Goal: Information Seeking & Learning: Find specific fact

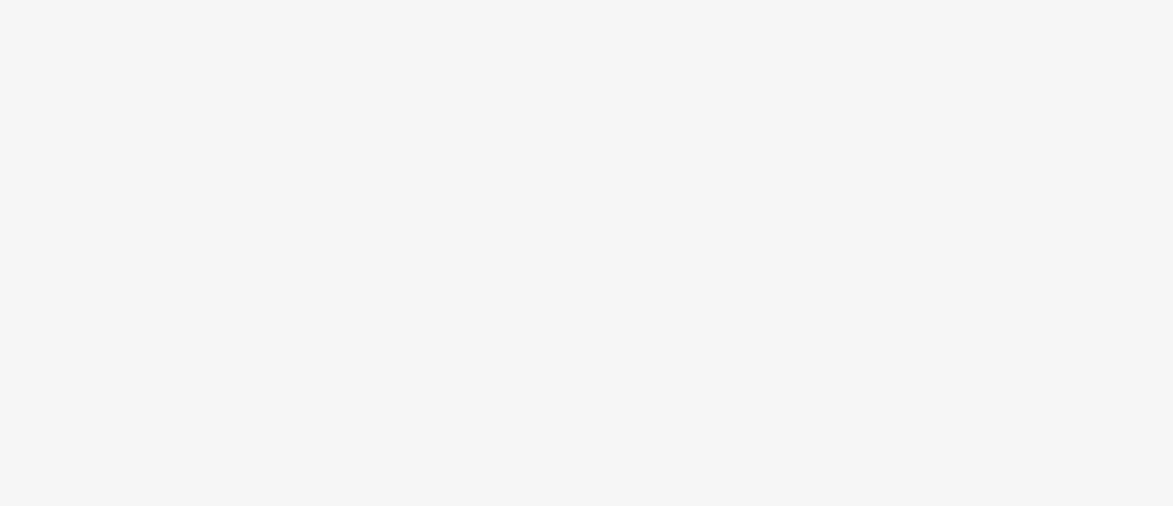
click at [440, 347] on body at bounding box center [586, 253] width 1173 height 506
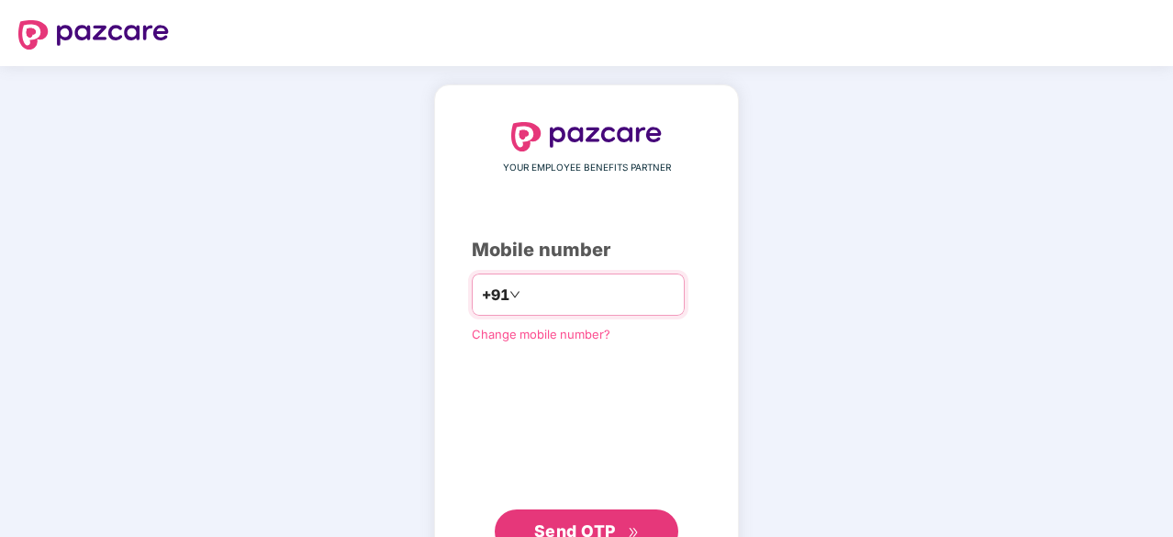
click at [529, 305] on input "number" at bounding box center [599, 294] width 150 height 29
type input "**********"
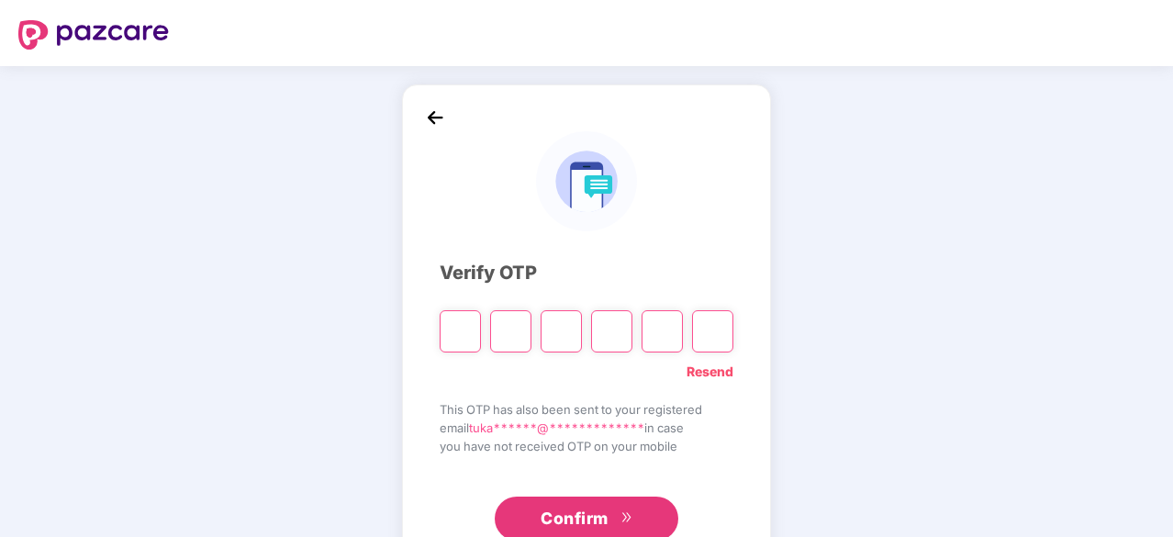
type input "*"
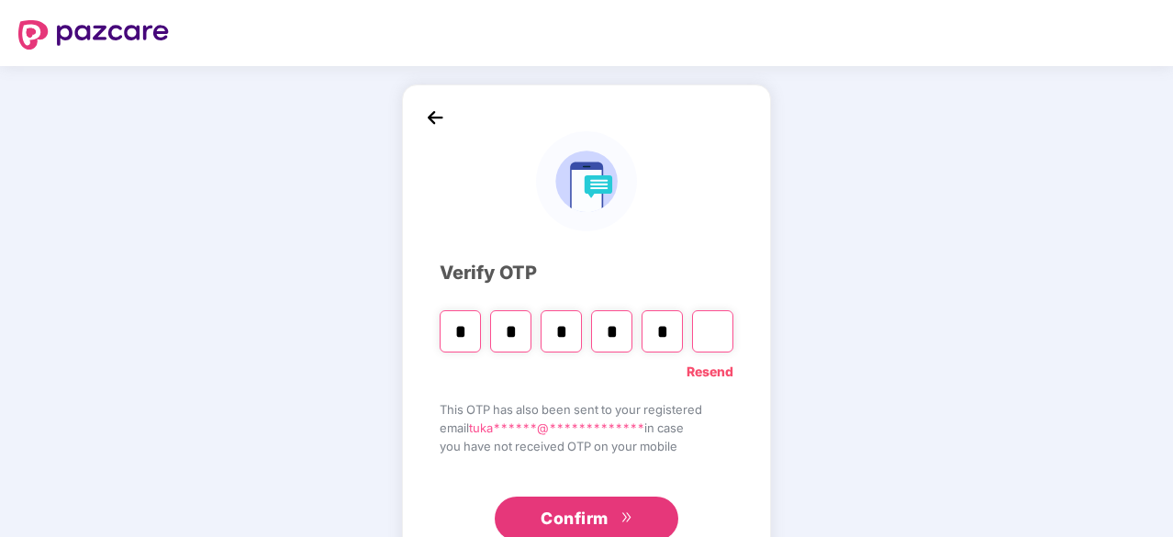
type input "*"
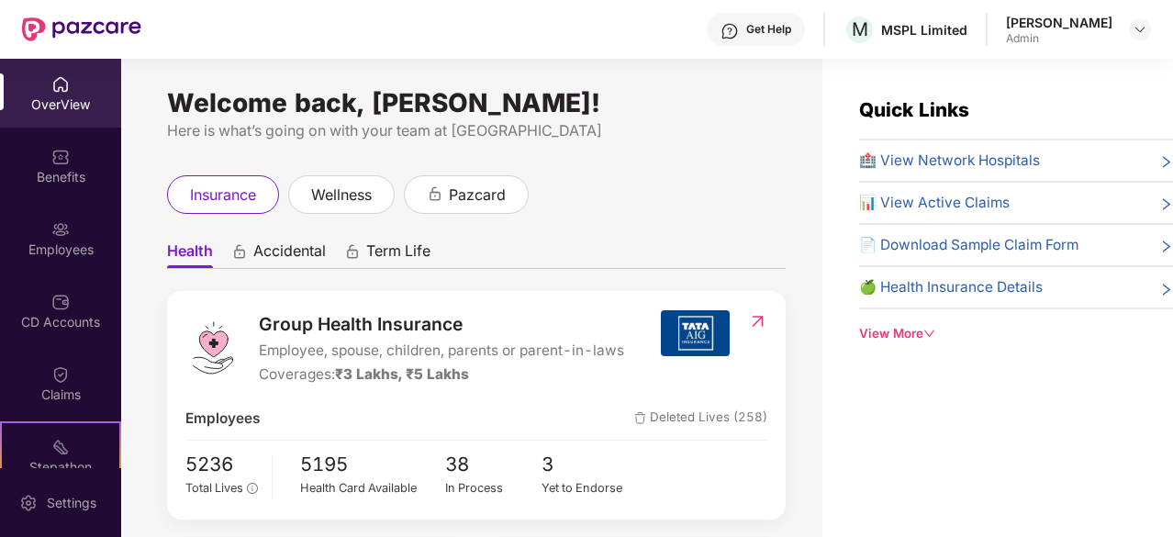
click at [959, 141] on div "Quick Links 🏥 View Network Hospitals 📊 View Active Claims 📄 Download Sample Cla…" at bounding box center [1016, 219] width 314 height 248
click at [962, 153] on span "🏥 View Network Hospitals" at bounding box center [949, 161] width 181 height 22
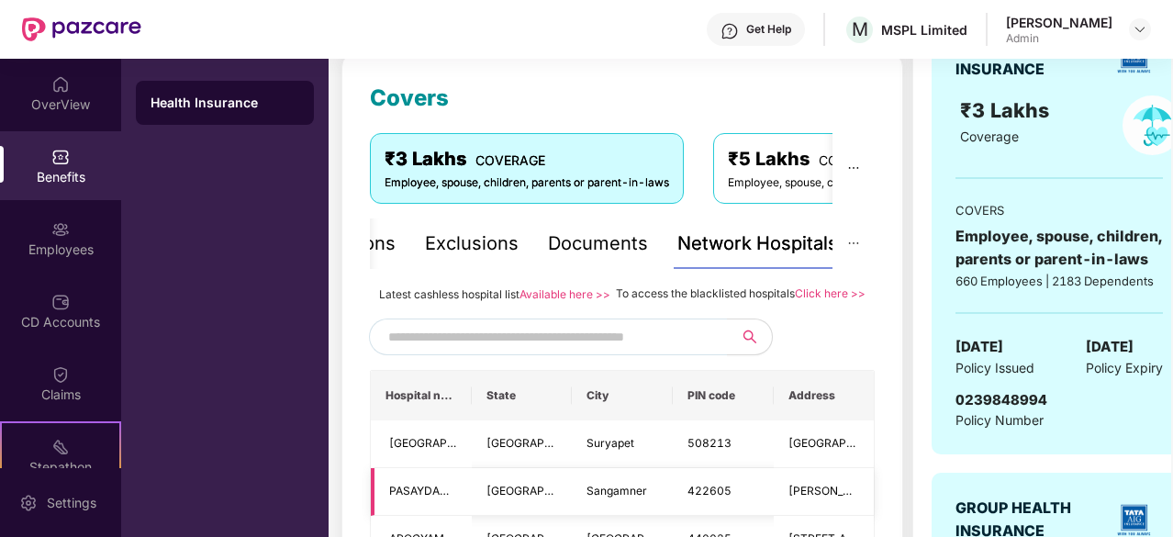
scroll to position [184, 0]
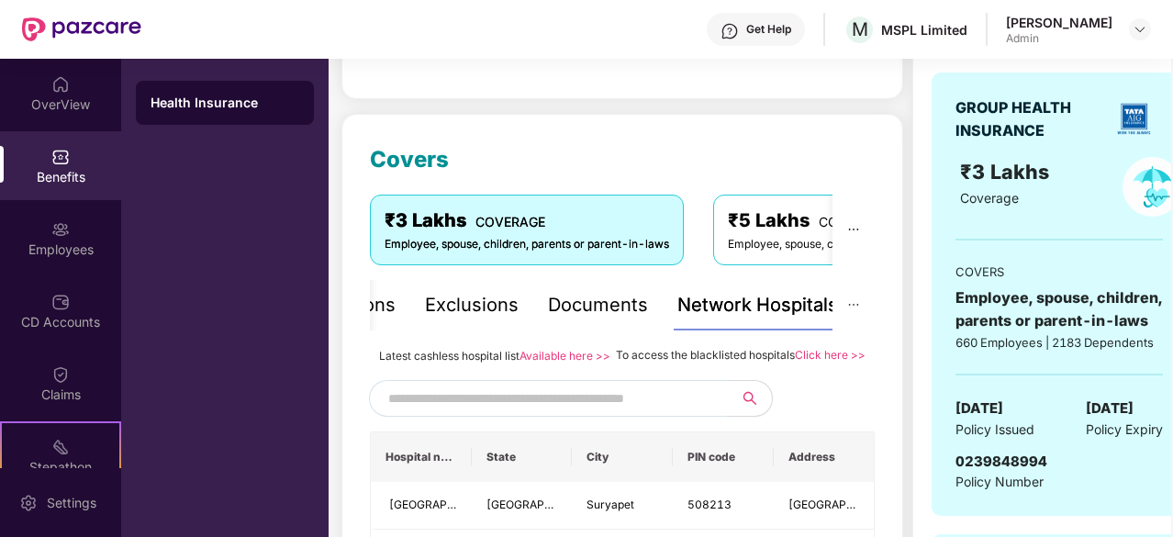
click at [506, 408] on input "text" at bounding box center [545, 398] width 314 height 28
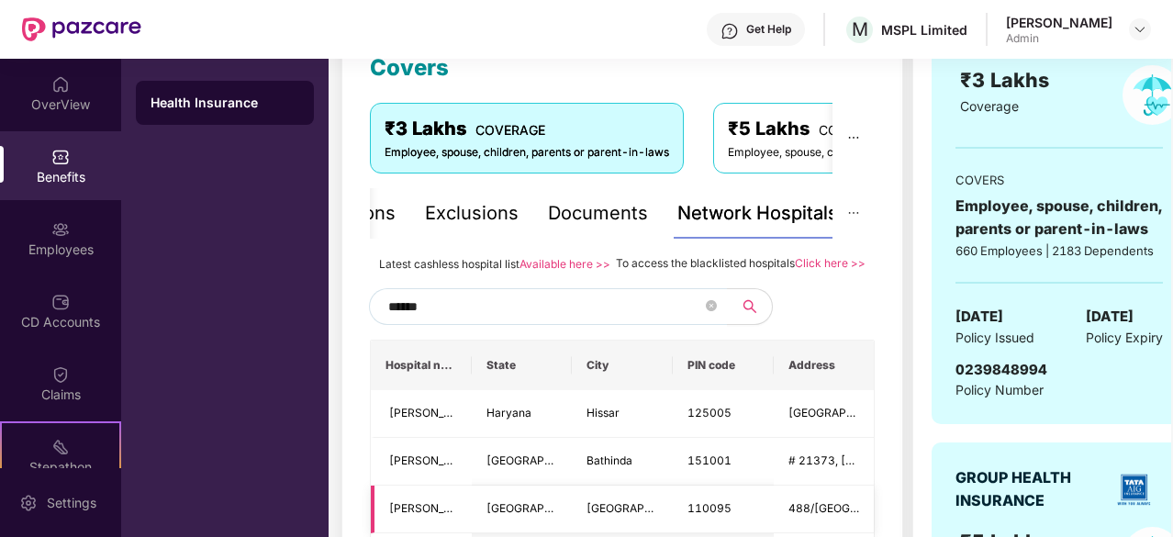
scroll to position [92, 0]
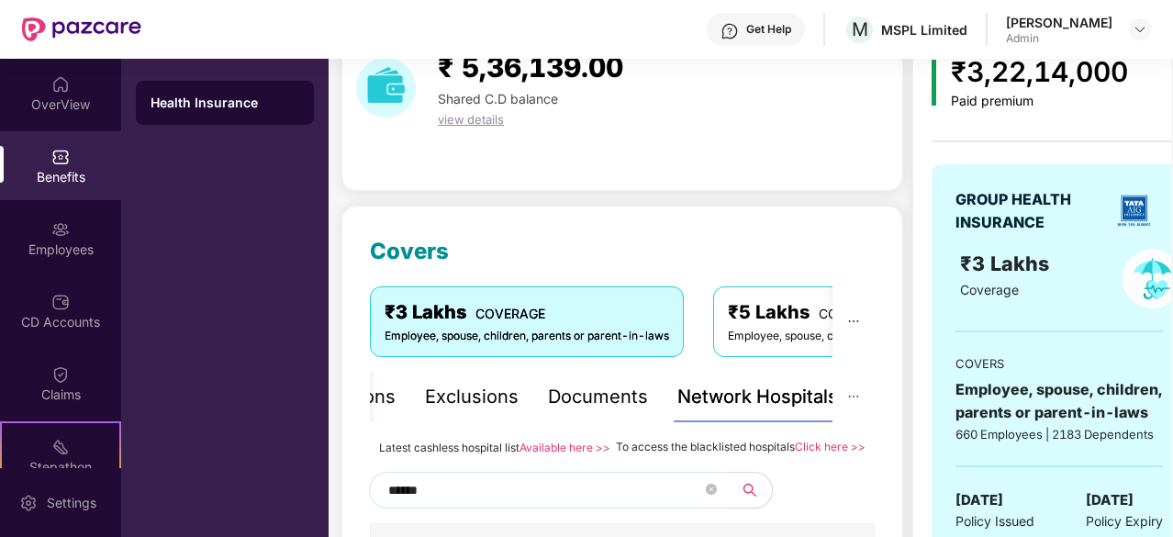
drag, startPoint x: 452, startPoint y: 506, endPoint x: 242, endPoint y: 521, distance: 210.7
click at [242, 505] on div "OverView Benefits Employees CD Accounts Claims Stepathon New Challenge Endorsem…" at bounding box center [586, 298] width 1173 height 478
type input "**********"
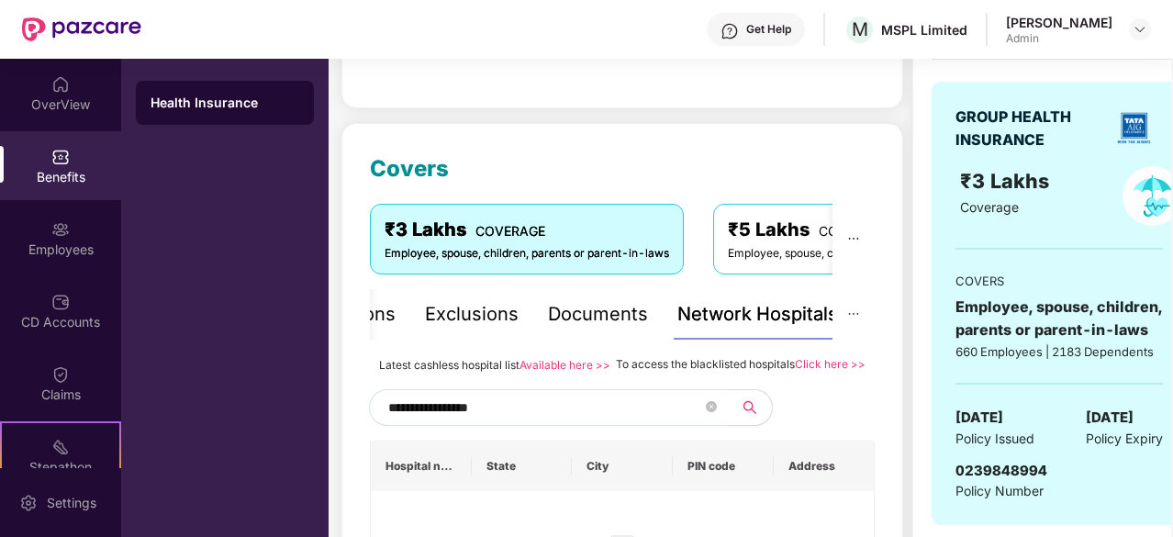
scroll to position [275, 0]
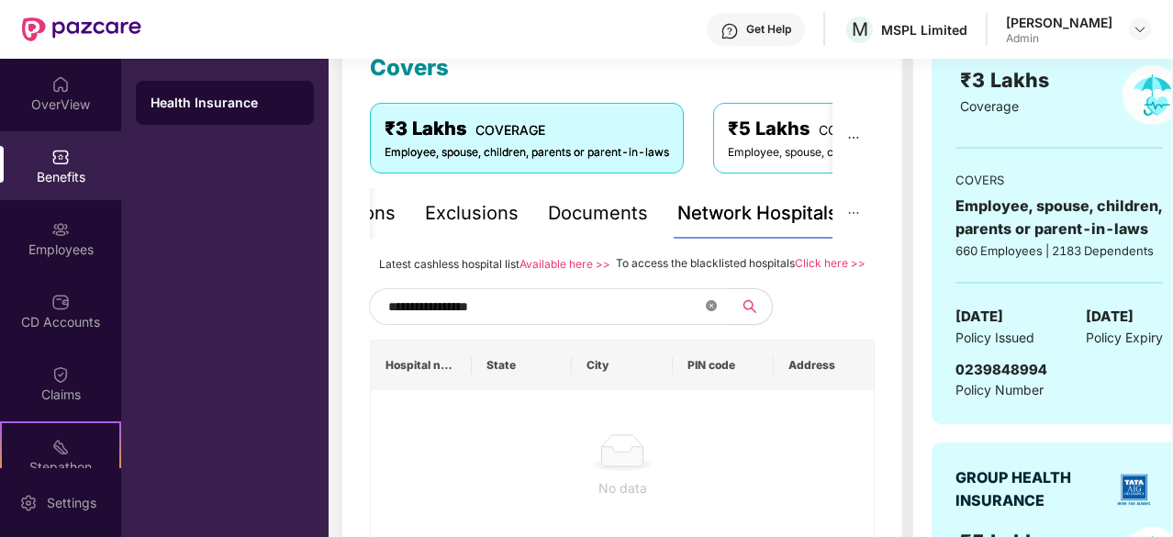
click at [710, 311] on icon "close-circle" at bounding box center [711, 305] width 11 height 11
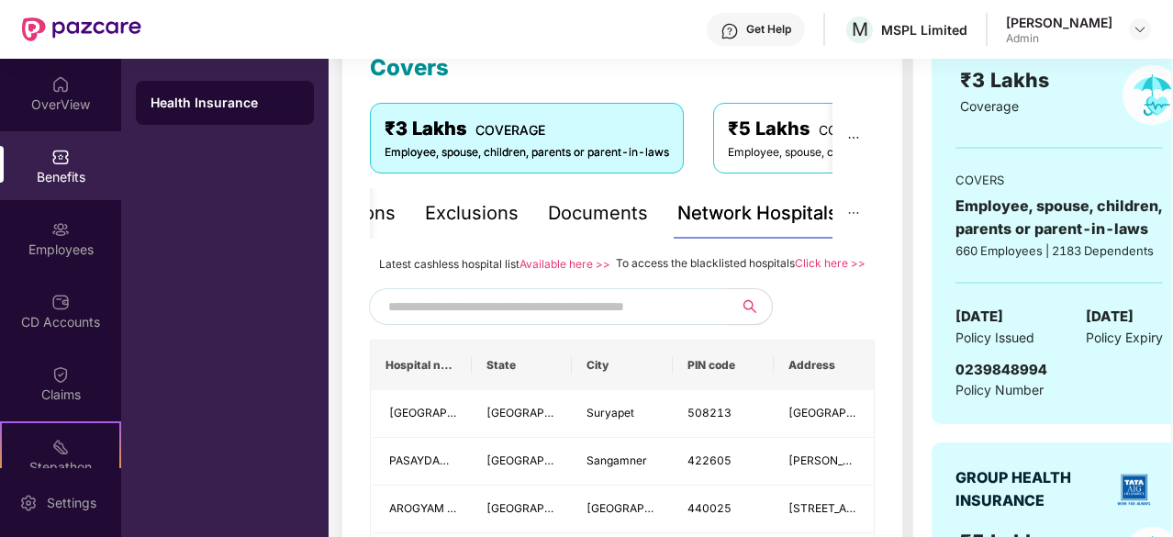
click at [562, 320] on input "text" at bounding box center [545, 307] width 314 height 28
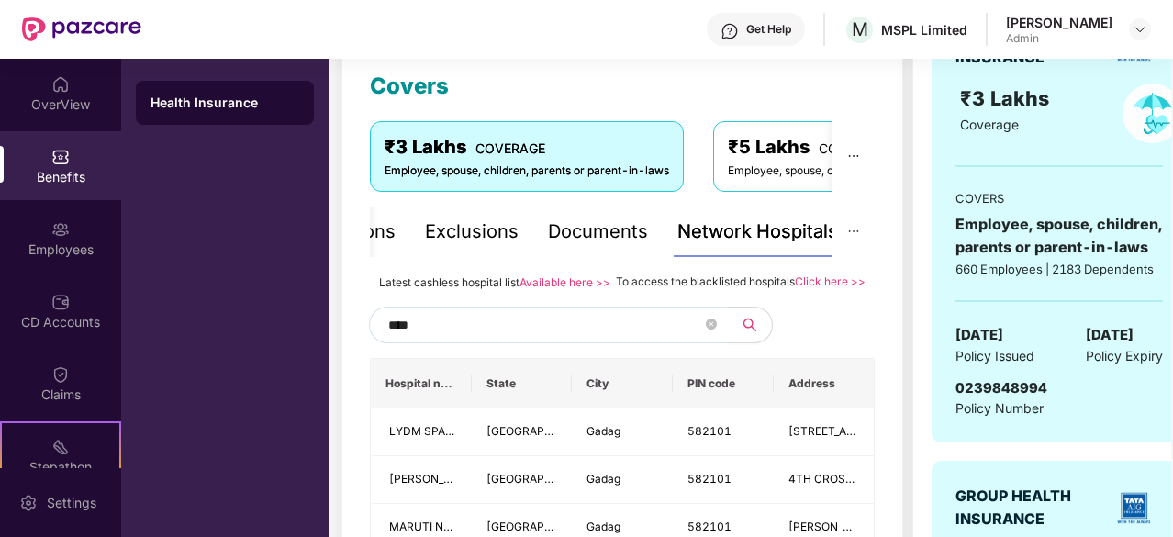
scroll to position [184, 0]
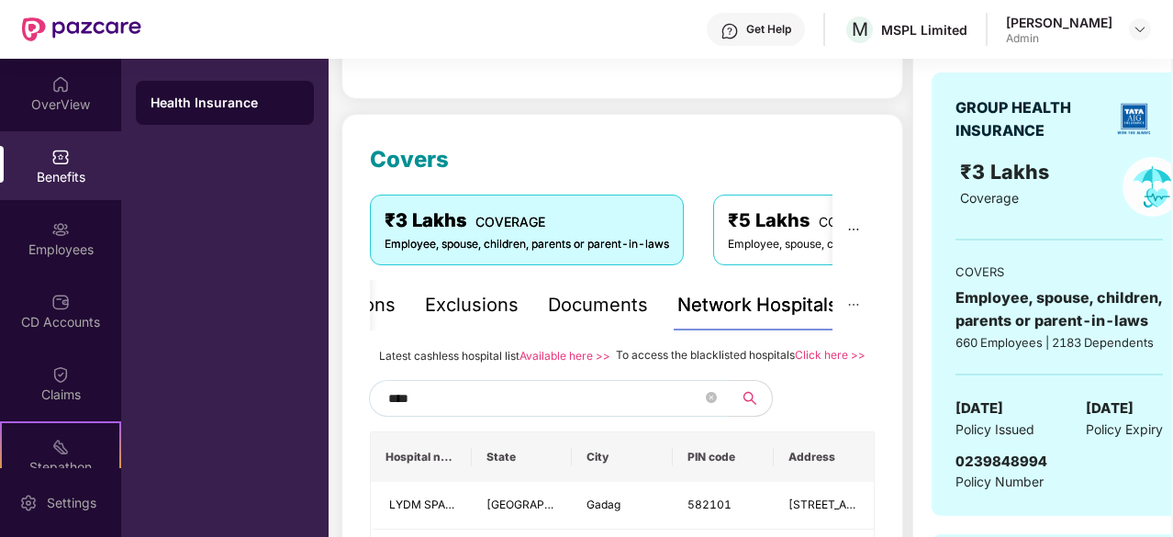
click at [449, 412] on input "****" at bounding box center [545, 398] width 314 height 28
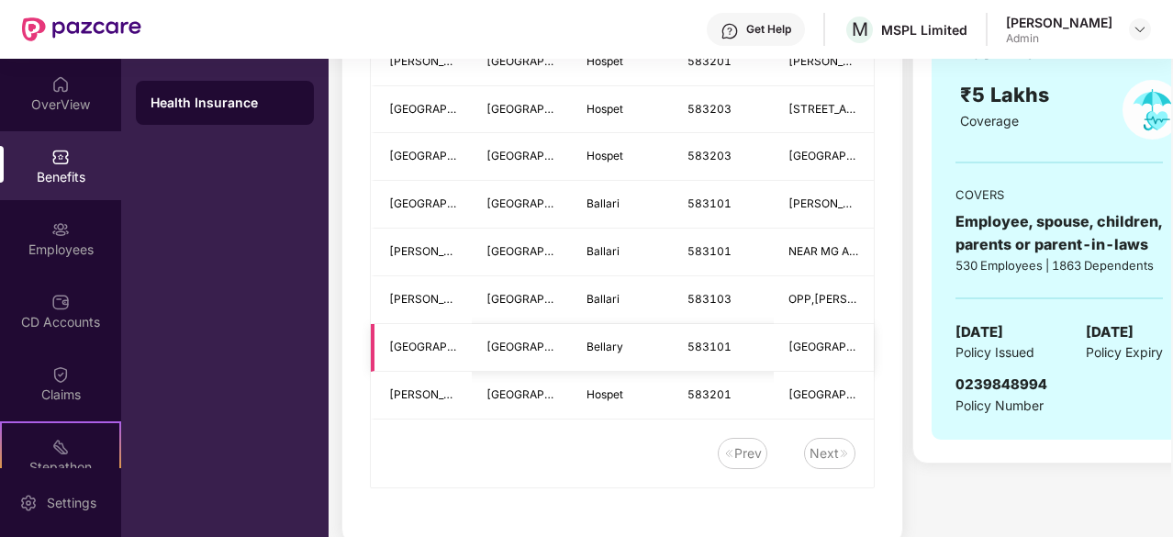
scroll to position [773, 0]
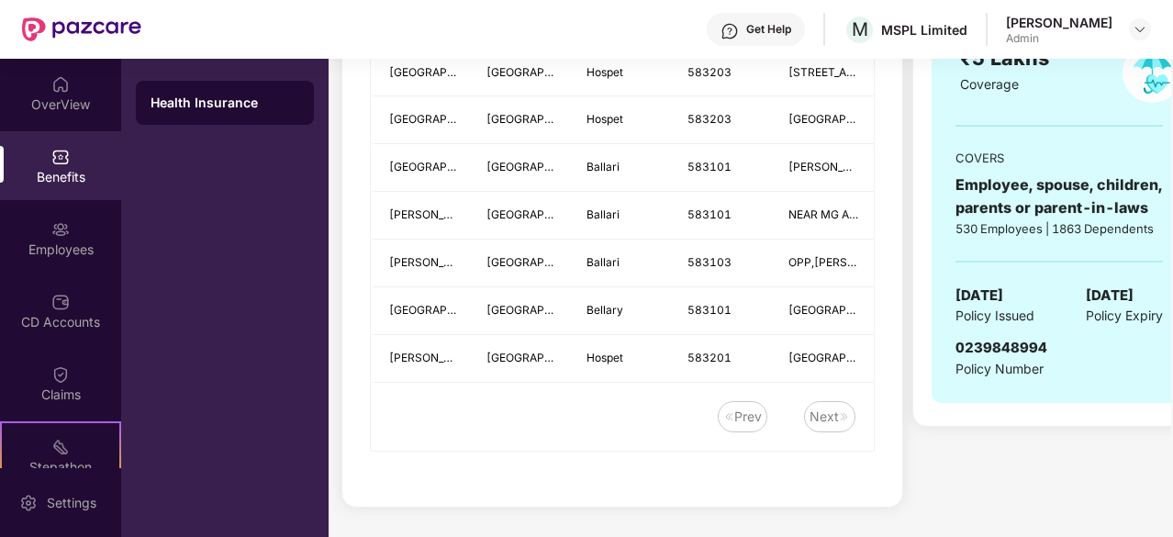
click at [835, 428] on div "Next" at bounding box center [829, 416] width 51 height 31
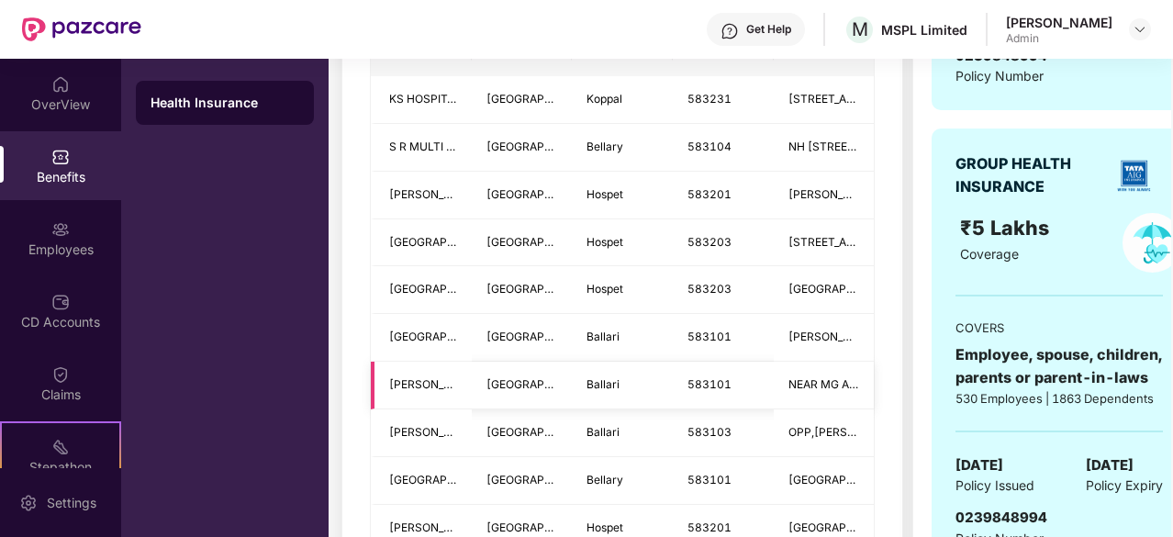
scroll to position [406, 0]
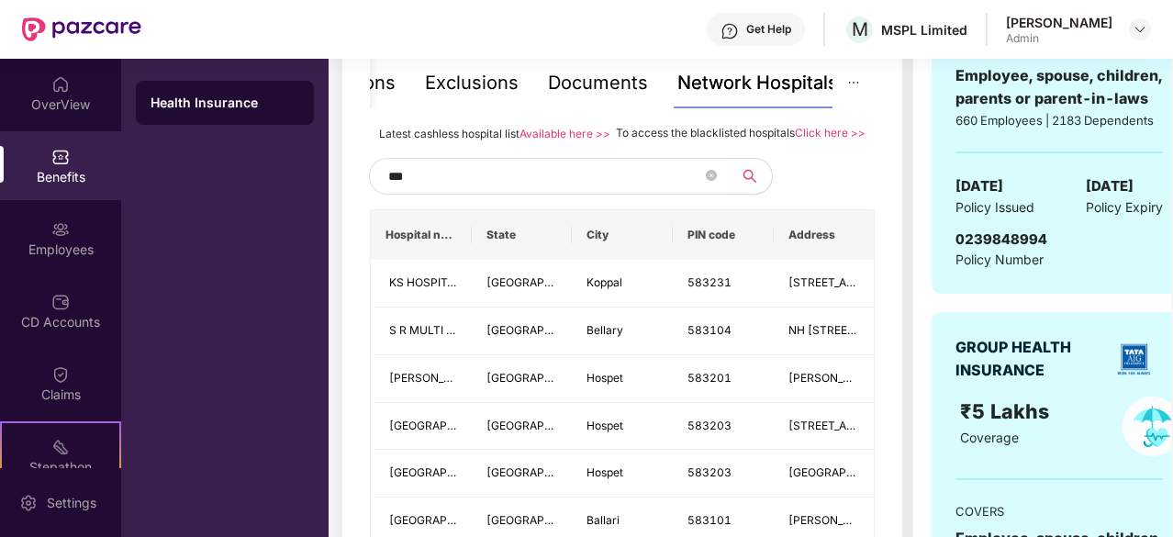
click at [473, 190] on input "***" at bounding box center [545, 176] width 314 height 28
drag, startPoint x: 473, startPoint y: 196, endPoint x: 317, endPoint y: 204, distance: 156.2
click at [317, 204] on div "OverView Benefits Employees CD Accounts Claims Stepathon New Challenge Endorsem…" at bounding box center [586, 298] width 1173 height 478
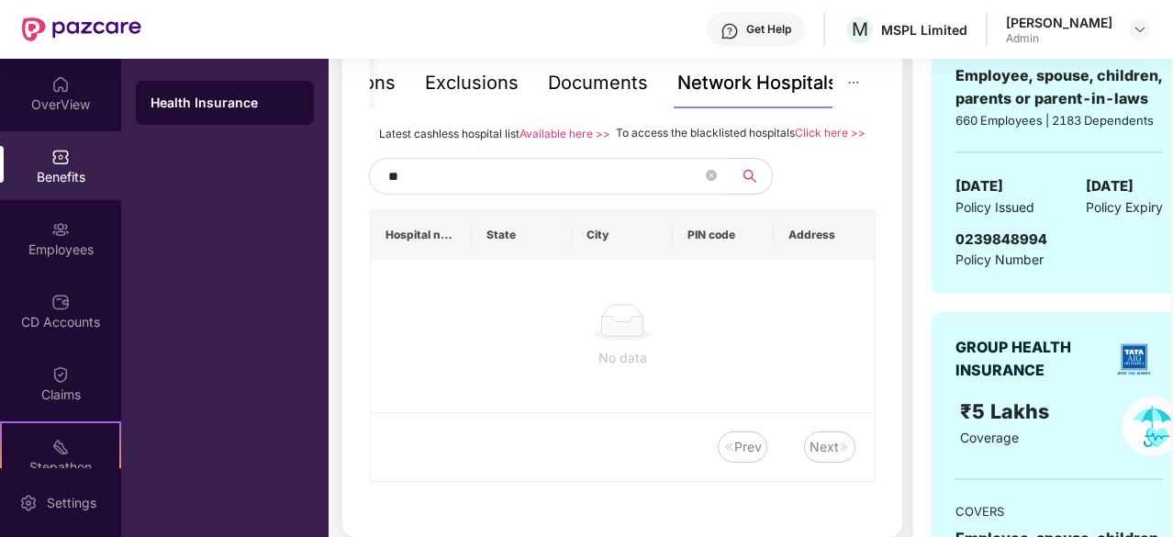
type input "*"
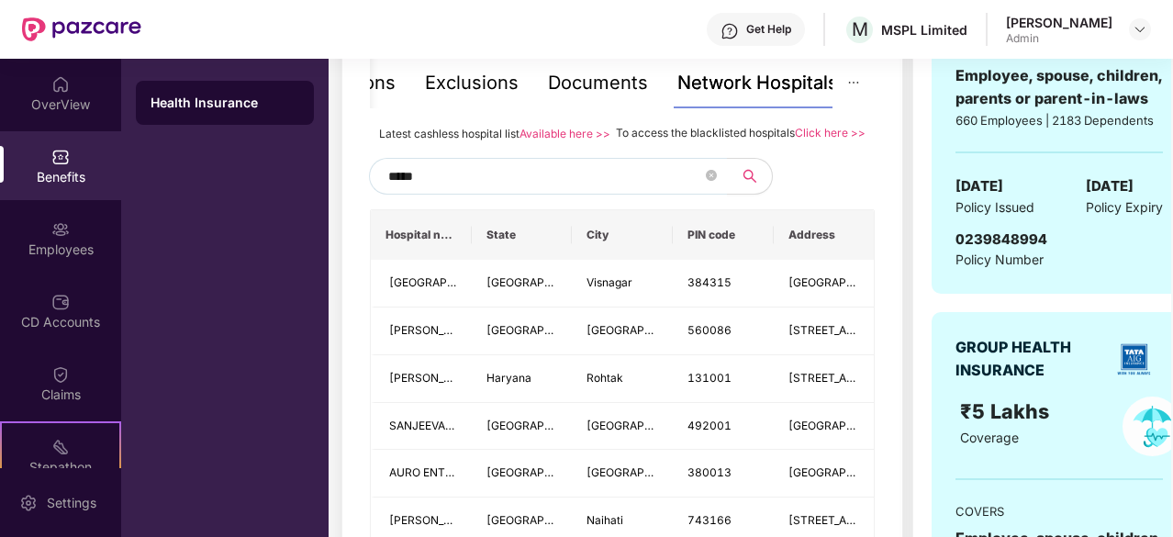
type input "*****"
click at [479, 251] on tr "Hospital name State City PIN code Address" at bounding box center [622, 235] width 503 height 50
